Goal: Task Accomplishment & Management: Manage account settings

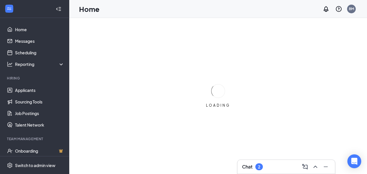
click at [253, 168] on h3 "Chat" at bounding box center [247, 166] width 10 height 6
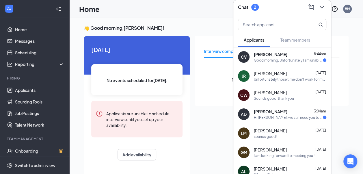
click at [278, 58] on div "Good morning, Unfortunately I am unable to make it to the interview [DATE], I h…" at bounding box center [288, 60] width 69 height 5
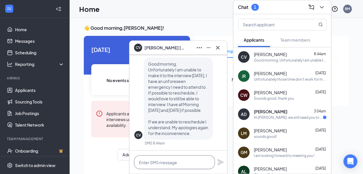
click at [167, 165] on textarea at bounding box center [174, 162] width 81 height 14
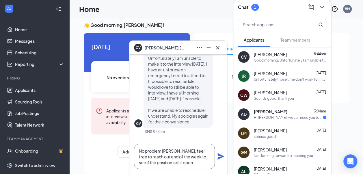
type textarea "No problem [PERSON_NAME], feel free to reach out end of the week to see if the …"
click at [220, 157] on icon "Plane" at bounding box center [221, 156] width 6 height 6
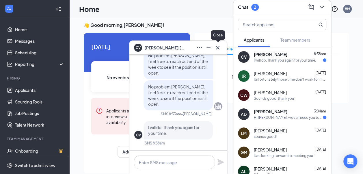
click at [216, 50] on icon "Cross" at bounding box center [217, 47] width 7 height 7
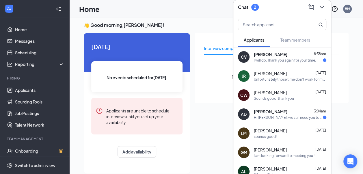
click at [282, 60] on div "I will do. Thank you again for your time." at bounding box center [285, 60] width 62 height 5
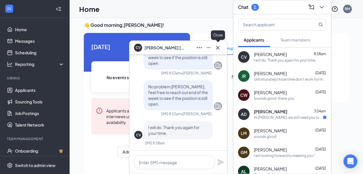
click at [219, 46] on icon "Cross" at bounding box center [217, 47] width 3 height 3
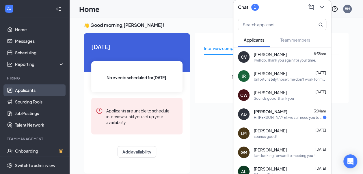
click at [34, 86] on link "Applicants" at bounding box center [39, 90] width 49 height 12
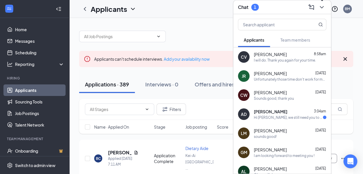
click at [320, 9] on icon "ChevronDown" at bounding box center [321, 7] width 7 height 7
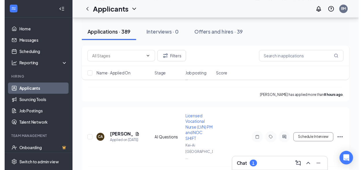
scroll to position [226, 0]
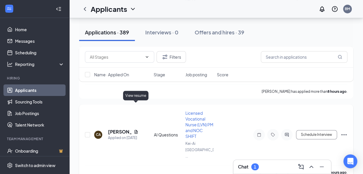
click at [136, 130] on icon "Document" at bounding box center [135, 132] width 3 height 4
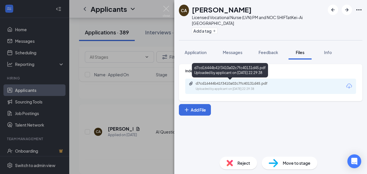
click at [243, 83] on div "d7cd16444b41f3410a02c7fc40131d45.pdf" at bounding box center [236, 83] width 81 height 5
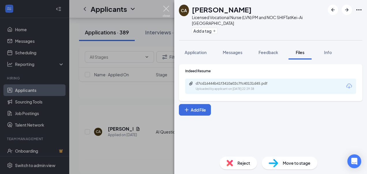
click at [166, 10] on img at bounding box center [166, 11] width 7 height 11
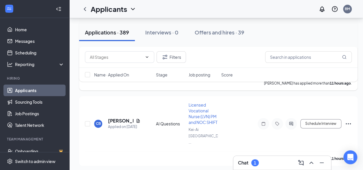
scroll to position [310, 0]
click at [137, 118] on icon "Document" at bounding box center [138, 120] width 3 height 4
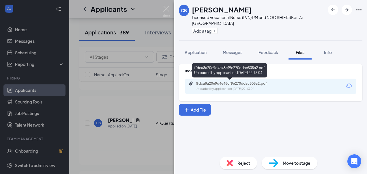
click at [242, 88] on div "Uploaded by applicant on [DATE] 22:13:04" at bounding box center [239, 89] width 87 height 5
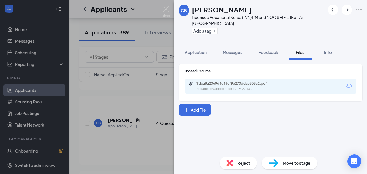
click at [146, 144] on div "CB [PERSON_NAME] Licensed Vocational Nurse (LVN) PM and NOC SHIFT at [GEOGRAPHI…" at bounding box center [183, 87] width 367 height 174
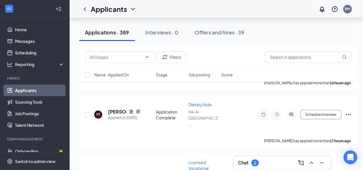
scroll to position [521, 0]
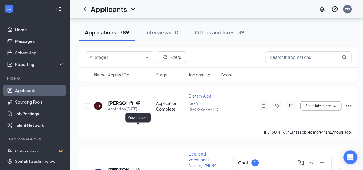
click at [137, 167] on icon "Document" at bounding box center [138, 169] width 3 height 4
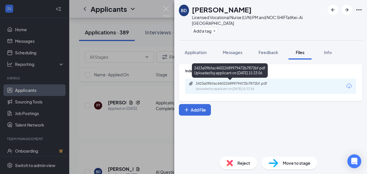
click at [235, 81] on div "2423a09bfac46022689979472b7872bf.pdf" at bounding box center [236, 83] width 81 height 5
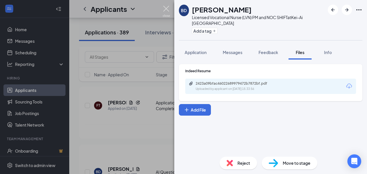
click at [167, 7] on img at bounding box center [166, 11] width 7 height 11
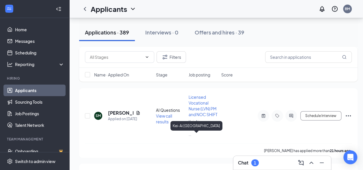
scroll to position [803, 0]
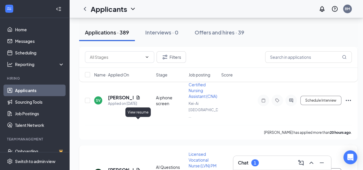
click at [138, 168] on icon "Document" at bounding box center [138, 170] width 3 height 4
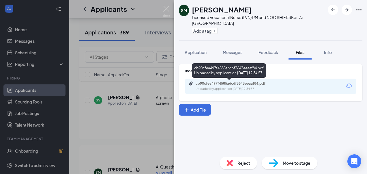
click at [236, 87] on div "Uploaded by applicant on [DATE] 12:34:57" at bounding box center [239, 89] width 87 height 5
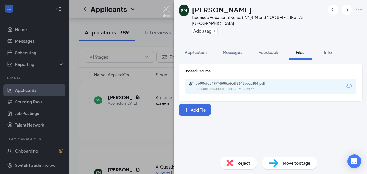
click at [170, 8] on img at bounding box center [166, 11] width 7 height 11
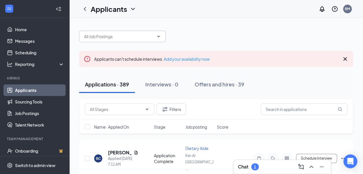
click at [158, 35] on icon "ChevronDown" at bounding box center [158, 36] width 5 height 5
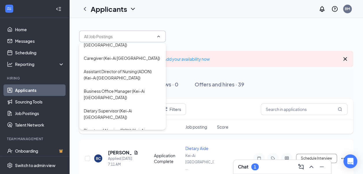
scroll to position [809, 0]
click at [108, 48] on div "Receptionist- Weekend (Kei-Ai [GEOGRAPHIC_DATA])" at bounding box center [122, 42] width 77 height 13
type input "Receptionist- Weekend (Kei-Ai [GEOGRAPHIC_DATA])"
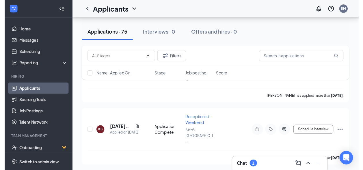
scroll to position [2146, 0]
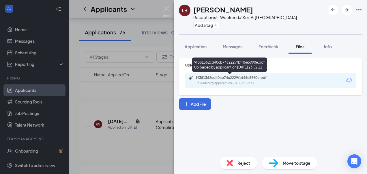
click at [244, 80] on div "9f381362cd40cb74c2229fbf46e5990e.pdf" at bounding box center [236, 77] width 81 height 5
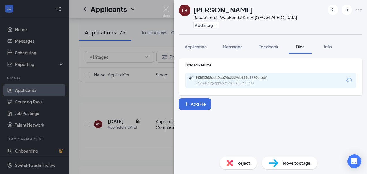
click at [149, 94] on div "LH [PERSON_NAME] Receptionist- Weekend at [GEOGRAPHIC_DATA] [GEOGRAPHIC_DATA] A…" at bounding box center [183, 87] width 367 height 174
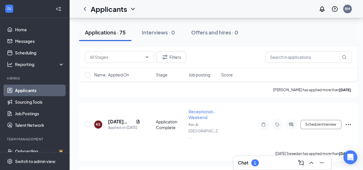
scroll to position [2184, 0]
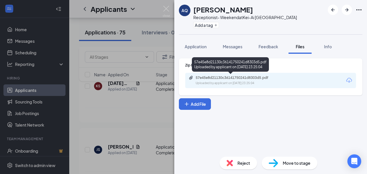
click at [228, 78] on div "57e45e8d21130c36141750241d8303d5.pdf" at bounding box center [236, 77] width 81 height 5
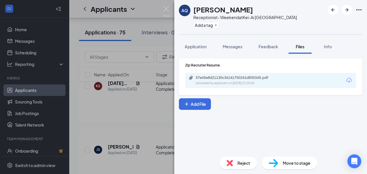
click at [137, 106] on div "AQ [PERSON_NAME] Receptionist- Weekend at [GEOGRAPHIC_DATA] [GEOGRAPHIC_DATA] A…" at bounding box center [183, 87] width 367 height 174
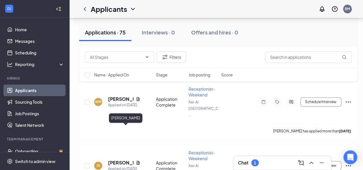
scroll to position [2361, 0]
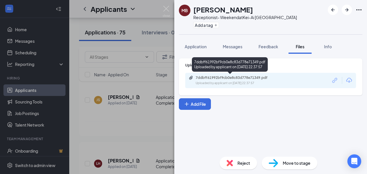
click at [226, 77] on div "7ddbff61992bf9cb0e8c83d778e71349.pdf" at bounding box center [236, 77] width 81 height 5
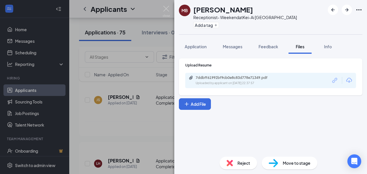
click at [127, 98] on div "MB [PERSON_NAME] Receptionist- Weekend at [GEOGRAPHIC_DATA] [GEOGRAPHIC_DATA] A…" at bounding box center [183, 87] width 367 height 174
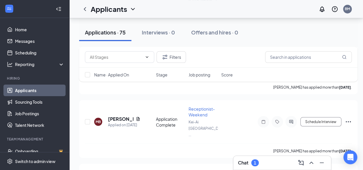
scroll to position [2657, 0]
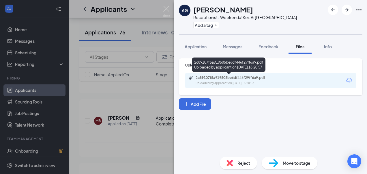
click at [240, 79] on div "2c89107f5a919505be6df446f29ff6a9.pdf" at bounding box center [236, 77] width 81 height 5
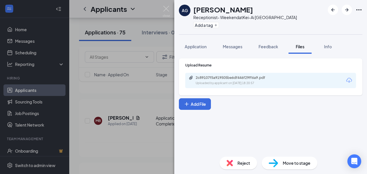
click at [133, 140] on div "AG [PERSON_NAME] Receptionist- Weekend at Kei-Ai [GEOGRAPHIC_DATA] Add a tag Ap…" at bounding box center [183, 87] width 367 height 174
click at [167, 8] on div "Applicants BM" at bounding box center [218, 9] width 298 height 18
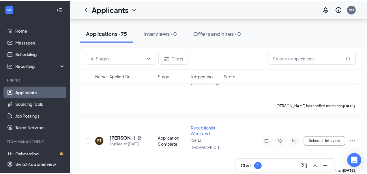
scroll to position [2837, 0]
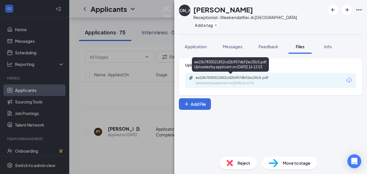
click at [234, 79] on div "ee15b7830521852cd2b957dbf2ec20c5.pdf" at bounding box center [236, 77] width 81 height 5
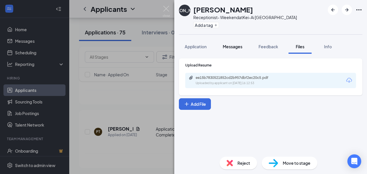
click at [237, 46] on span "Messages" at bounding box center [233, 46] width 20 height 5
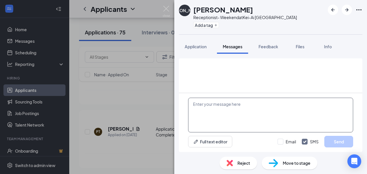
click at [250, 116] on textarea at bounding box center [270, 115] width 165 height 35
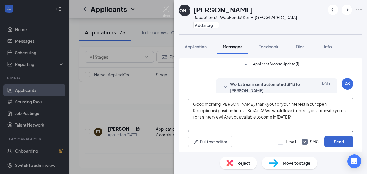
type textarea "Good morning [PERSON_NAME], thank you for your interest in our open Receptionis…"
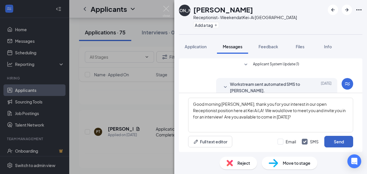
click at [340, 142] on button "Send" at bounding box center [339, 142] width 29 height 12
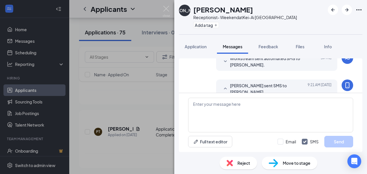
scroll to position [103, 0]
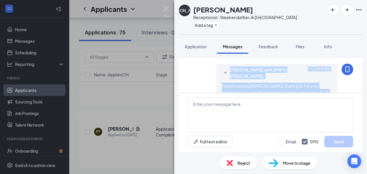
drag, startPoint x: 272, startPoint y: 81, endPoint x: 213, endPoint y: 60, distance: 61.7
click at [213, 60] on div "Applicant System Update (1) Workstream sent automated SMS to [PERSON_NAME]. [DA…" at bounding box center [270, 45] width 165 height 144
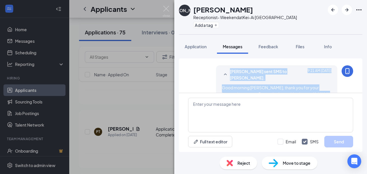
click at [222, 85] on span "Good morning [PERSON_NAME], thank you for your interest in our open Receptionis…" at bounding box center [276, 97] width 108 height 24
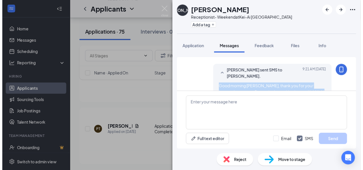
scroll to position [103, 0]
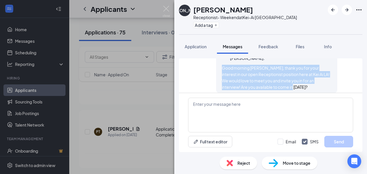
drag, startPoint x: 218, startPoint y: 81, endPoint x: 279, endPoint y: 83, distance: 61.5
click at [279, 83] on div "Good morning [PERSON_NAME], thank you for your interest in our open Receptionis…" at bounding box center [277, 77] width 110 height 25
copy span "Good morning [PERSON_NAME], thank you for your interest in our open Receptionis…"
click at [166, 10] on img at bounding box center [166, 11] width 7 height 11
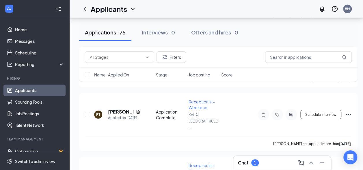
scroll to position [2860, 0]
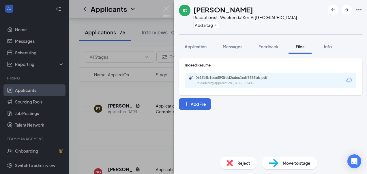
click at [137, 127] on div "[PERSON_NAME] Receptionist- Weekend at [GEOGRAPHIC_DATA] Add a tag Application …" at bounding box center [183, 87] width 367 height 174
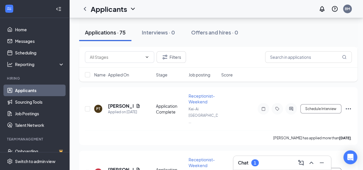
click at [262, 158] on div "Chat 1" at bounding box center [282, 162] width 88 height 9
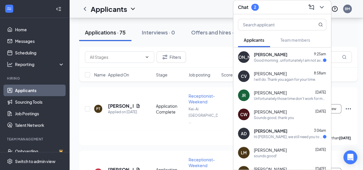
click at [277, 58] on div "Good morning , unfortunately I am not available to go in [DATE] but I am availa…" at bounding box center [288, 60] width 69 height 5
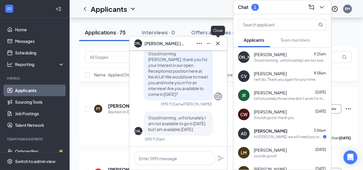
click at [218, 44] on icon "Cross" at bounding box center [217, 42] width 3 height 3
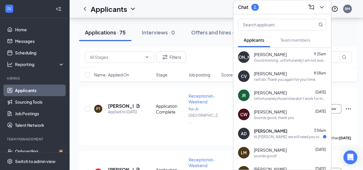
click at [321, 4] on icon "ChevronDown" at bounding box center [321, 7] width 7 height 7
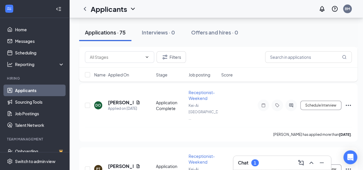
scroll to position [2796, 4]
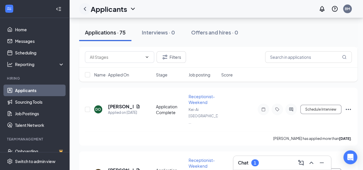
click at [81, 6] on icon "ChevronLeft" at bounding box center [84, 8] width 7 height 7
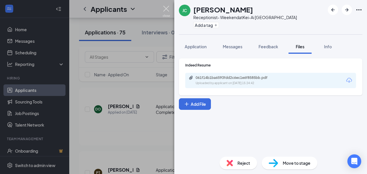
click at [166, 8] on img at bounding box center [166, 11] width 7 height 11
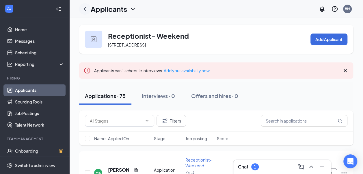
click at [85, 8] on icon "ChevronLeft" at bounding box center [85, 9] width 2 height 4
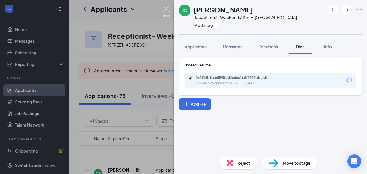
click at [163, 12] on img at bounding box center [166, 11] width 7 height 11
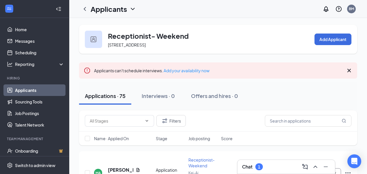
click at [163, 12] on div "Applicants BM" at bounding box center [218, 9] width 298 height 18
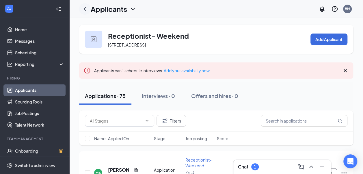
click at [83, 8] on icon "ChevronLeft" at bounding box center [84, 8] width 7 height 7
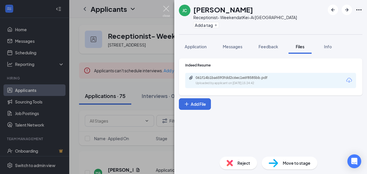
click at [165, 8] on img at bounding box center [166, 11] width 7 height 11
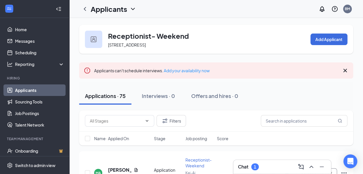
click at [259, 166] on div "Chat 1" at bounding box center [282, 166] width 88 height 9
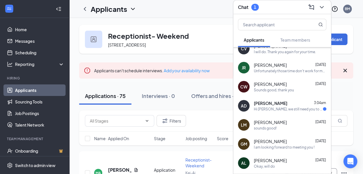
scroll to position [28, 0]
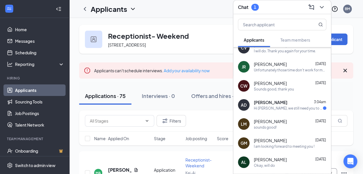
click at [278, 105] on div "[PERSON_NAME] 3:04am Hi [PERSON_NAME], we still need you to complete your scree…" at bounding box center [290, 104] width 73 height 11
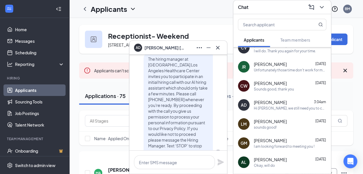
scroll to position [-288, 0]
click at [218, 48] on icon "Cross" at bounding box center [217, 47] width 7 height 7
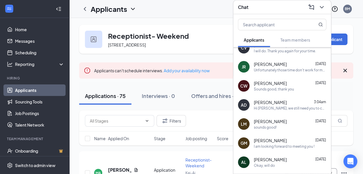
scroll to position [0, 0]
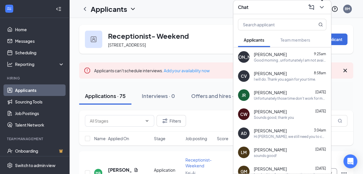
click at [321, 6] on icon "ChevronDown" at bounding box center [321, 7] width 7 height 7
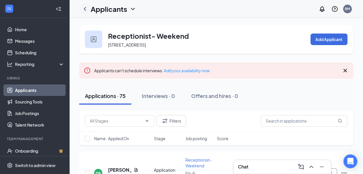
click at [86, 10] on icon "ChevronLeft" at bounding box center [84, 8] width 7 height 7
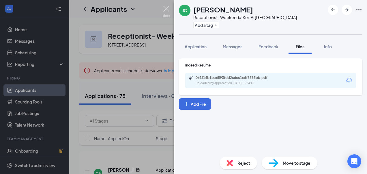
click at [166, 9] on img at bounding box center [166, 11] width 7 height 11
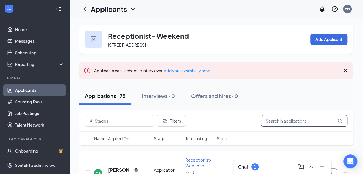
click at [305, 126] on input "text" at bounding box center [304, 121] width 87 height 12
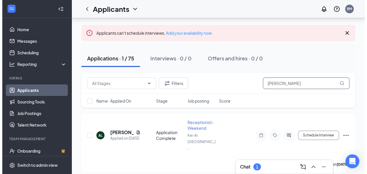
scroll to position [40, 0]
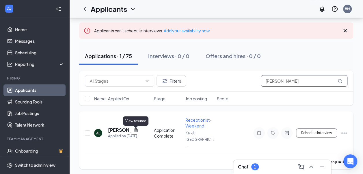
type input "[PERSON_NAME]"
click at [135, 132] on icon "Document" at bounding box center [135, 130] width 3 height 4
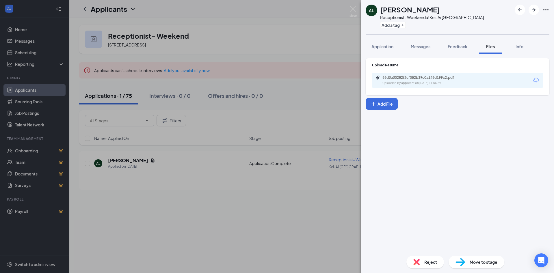
click at [367, 127] on div "Upload Resume 66d3a30282f2cf052b39c0a146d199c2.pdf Uploaded by applicant on [DA…" at bounding box center [457, 153] width 193 height 198
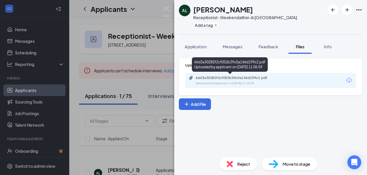
click at [244, 79] on div "66d3a30282f2cf052b39c0a146d199c2.pdf" at bounding box center [236, 77] width 81 height 5
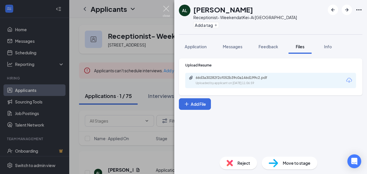
click at [166, 7] on img at bounding box center [166, 11] width 7 height 11
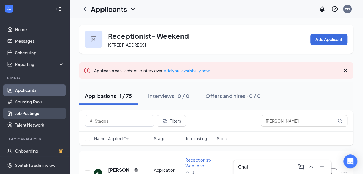
click at [34, 110] on link "Job Postings" at bounding box center [39, 113] width 49 height 12
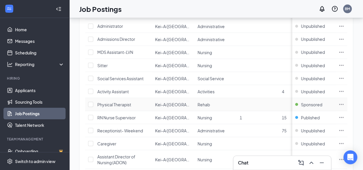
scroll to position [582, 0]
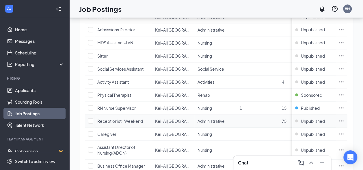
click at [122, 118] on span "Receptionist- Weekend" at bounding box center [120, 120] width 46 height 5
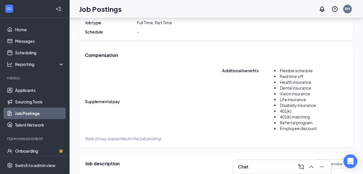
scroll to position [155, 0]
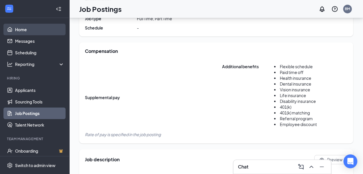
click at [22, 31] on link "Home" at bounding box center [39, 30] width 49 height 12
